Goal: Navigation & Orientation: Find specific page/section

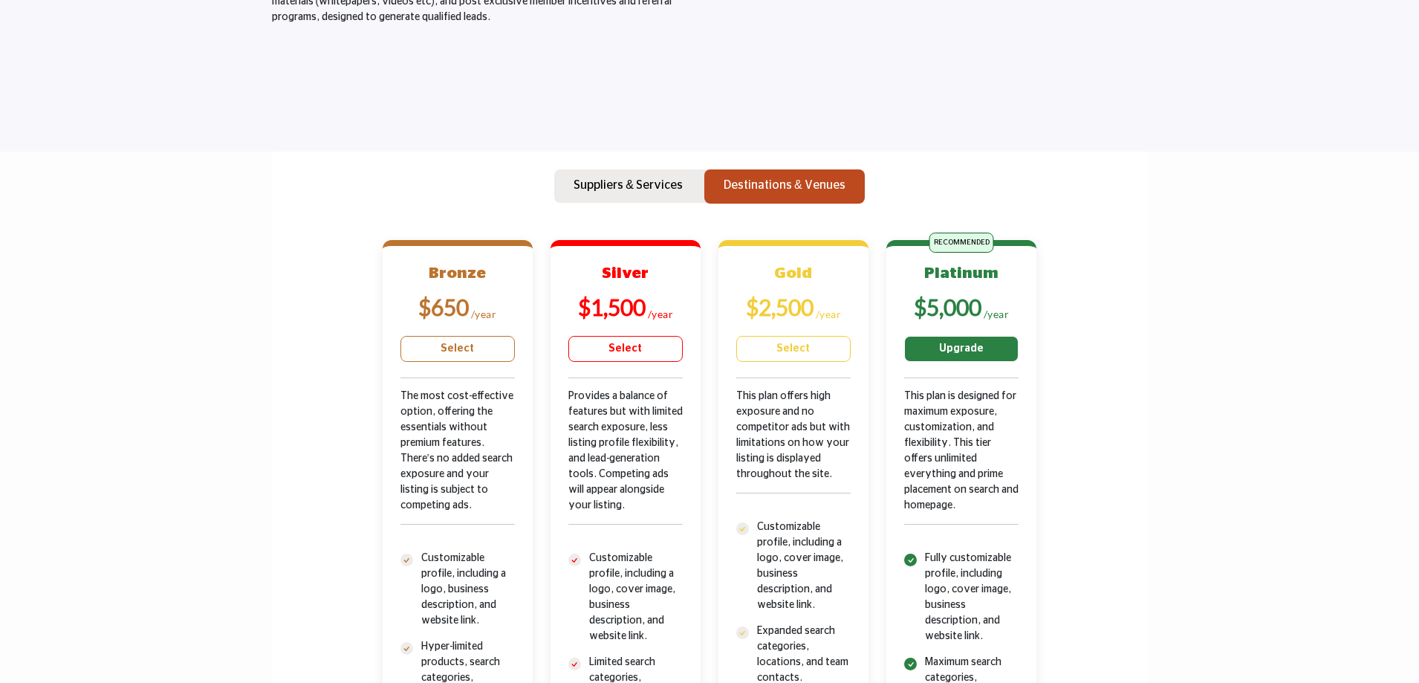
scroll to position [371, 0]
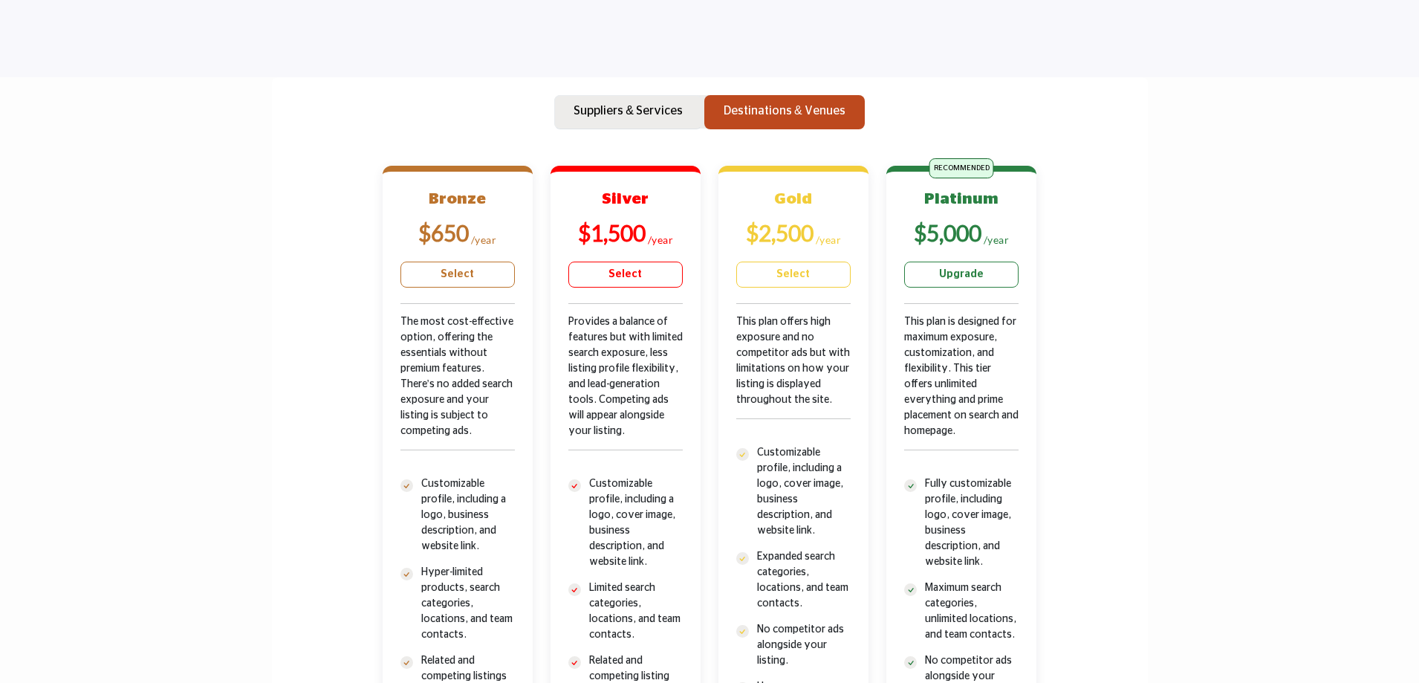
click at [631, 119] on p "Suppliers & Services" at bounding box center [627, 111] width 109 height 18
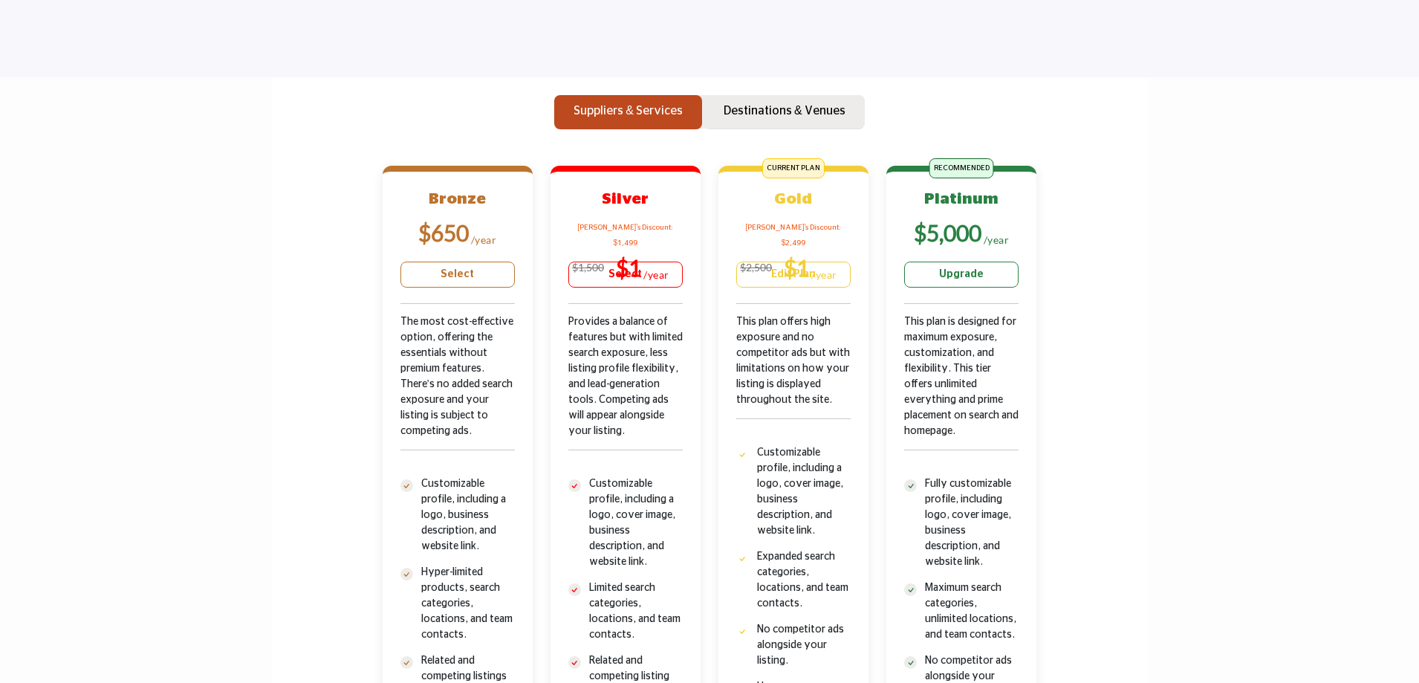
click at [768, 105] on p "Destinations & Venues" at bounding box center [784, 111] width 122 height 18
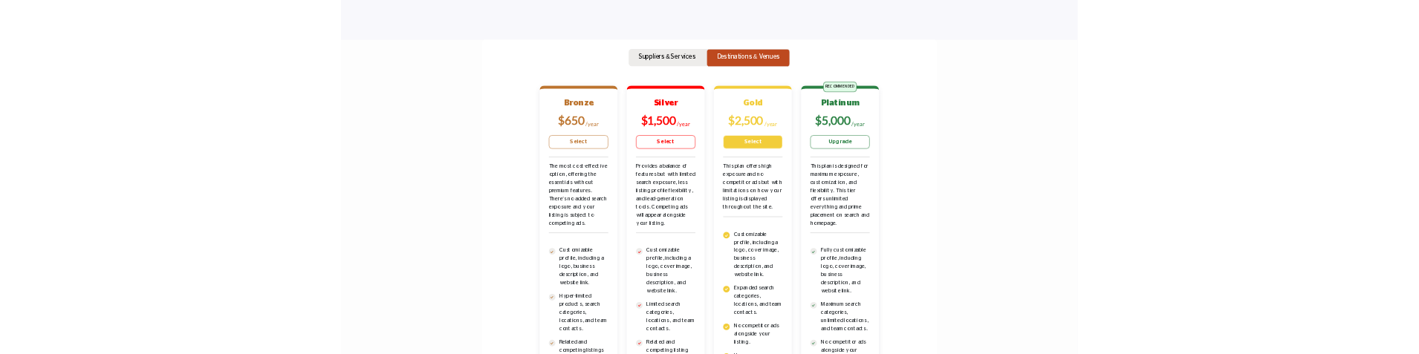
scroll to position [371, 0]
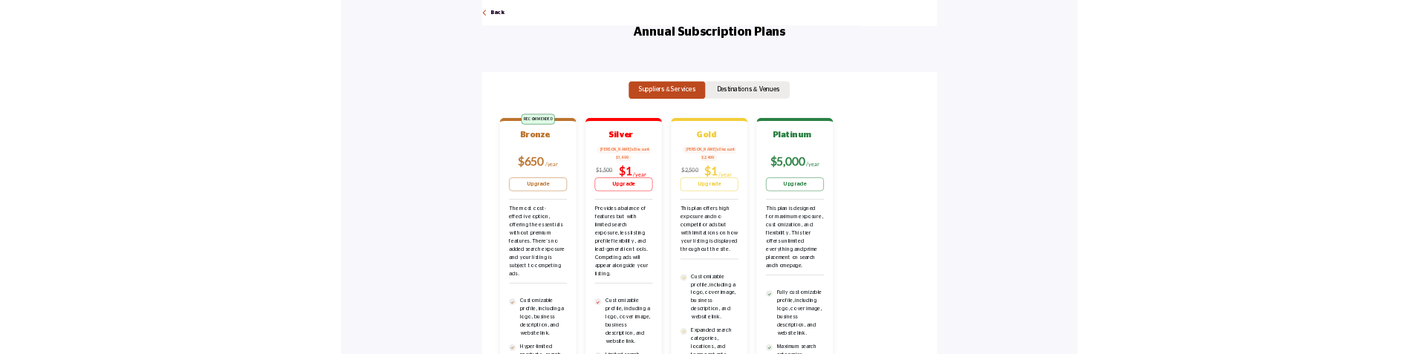
scroll to position [149, 0]
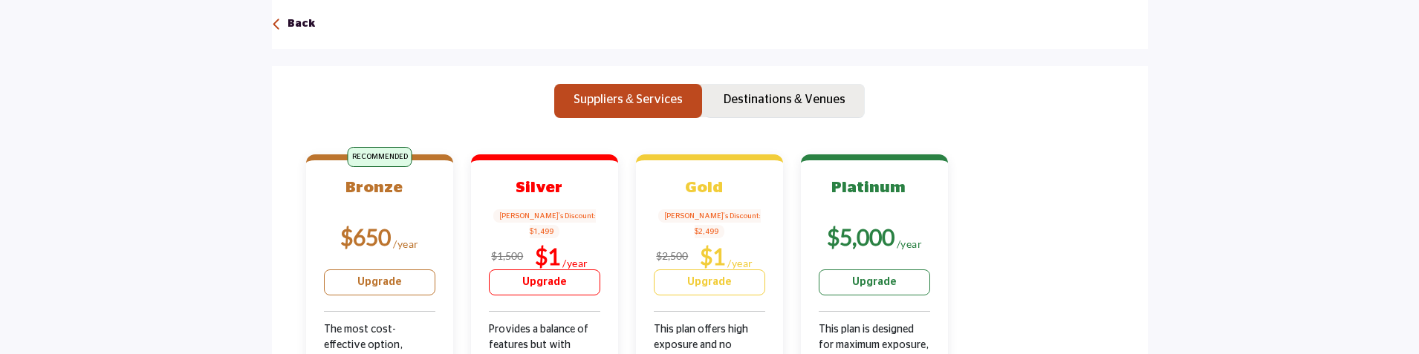
click at [775, 102] on p "Destinations & Venues" at bounding box center [784, 100] width 122 height 18
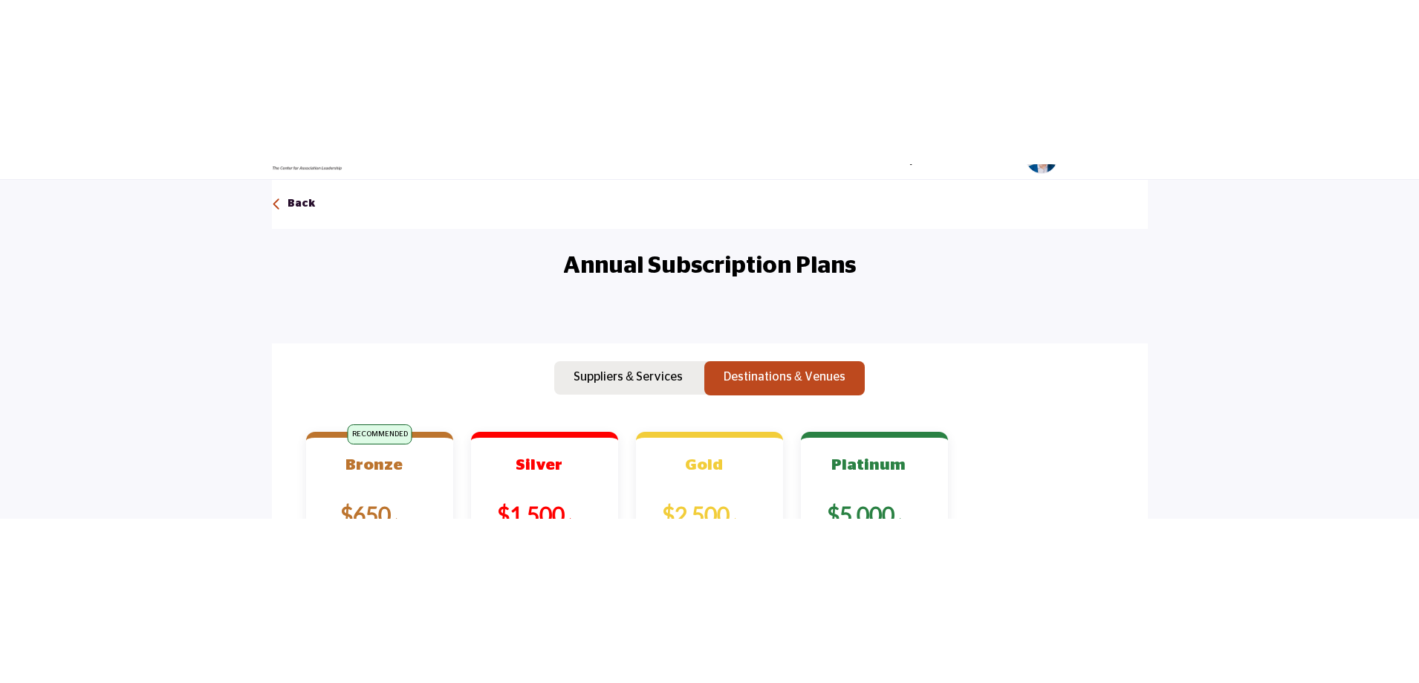
scroll to position [0, 0]
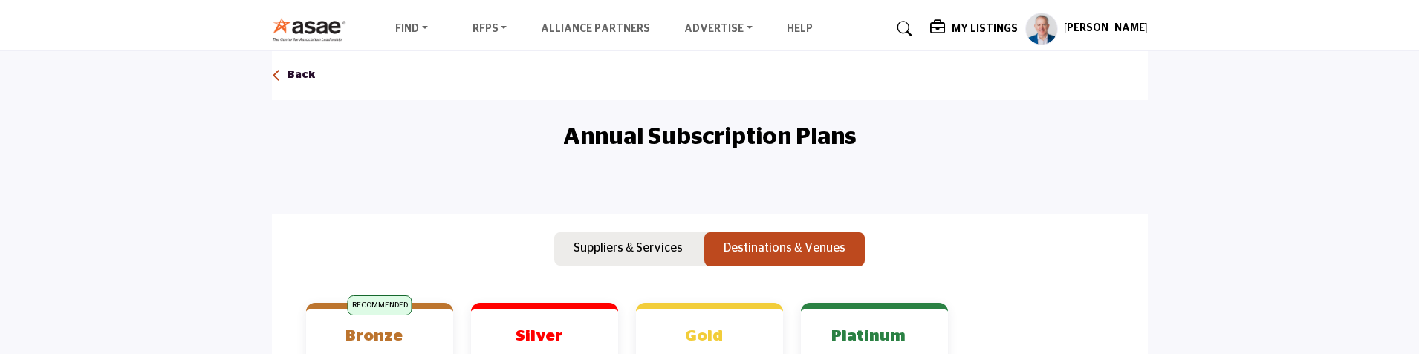
click at [1093, 34] on h5 "[PERSON_NAME]" at bounding box center [1106, 29] width 84 height 15
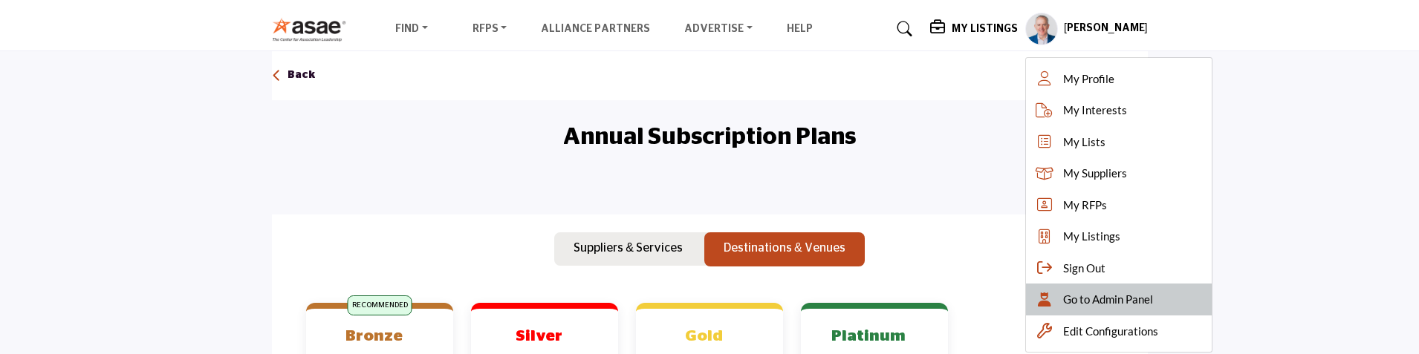
click at [1116, 307] on span "Go to Admin Panel" at bounding box center [1108, 299] width 90 height 17
